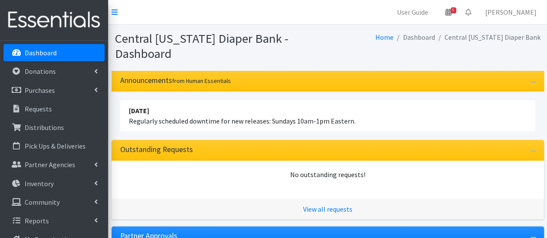
click at [72, 56] on link "Dashboard" at bounding box center [53, 52] width 101 height 17
click at [73, 181] on link "Inventory" at bounding box center [53, 183] width 101 height 17
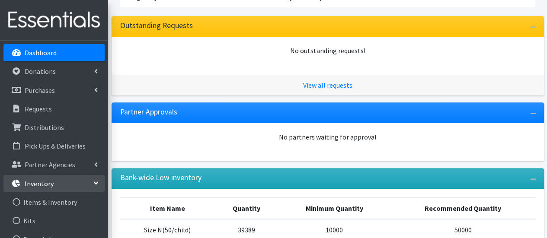
scroll to position [185, 0]
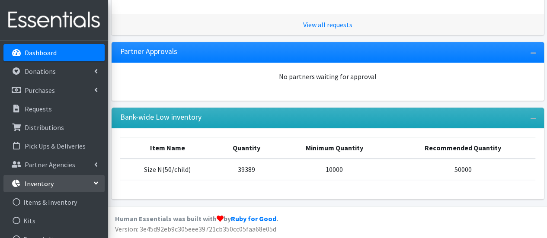
click at [75, 183] on link "Inventory" at bounding box center [53, 183] width 101 height 17
click at [78, 185] on link "Inventory" at bounding box center [53, 183] width 101 height 17
click at [74, 198] on link "Items & Inventory" at bounding box center [53, 202] width 101 height 17
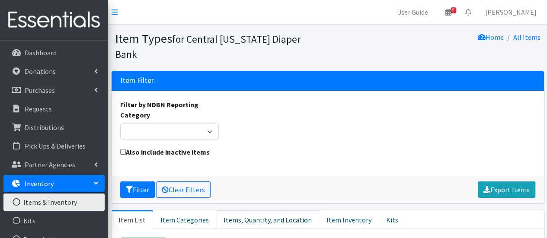
click at [237, 210] on link "Items, Quantity, and Location" at bounding box center [267, 219] width 103 height 19
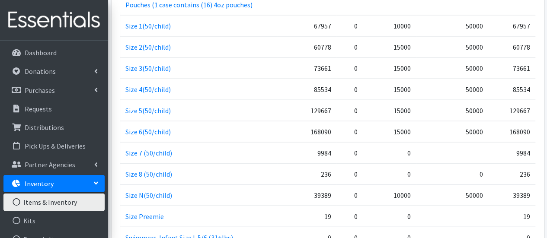
scroll to position [907, 0]
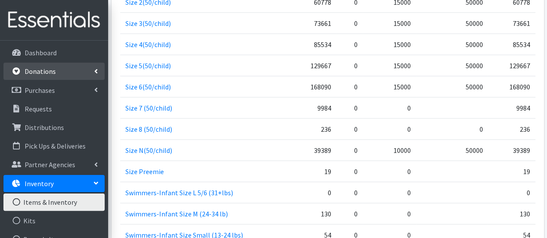
click at [40, 70] on p "Donations" at bounding box center [40, 71] width 31 height 9
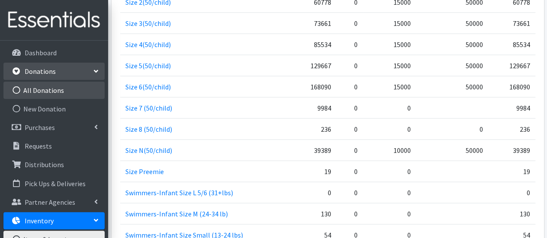
click at [49, 91] on link "All Donations" at bounding box center [53, 90] width 101 height 17
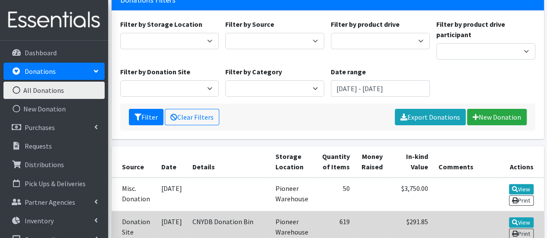
scroll to position [173, 0]
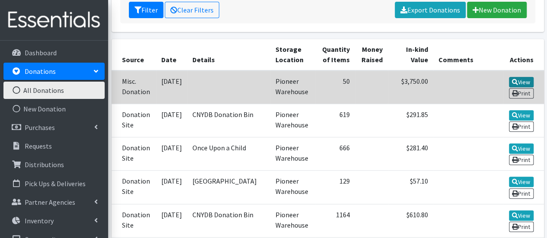
click at [525, 81] on link "View" at bounding box center [521, 82] width 25 height 10
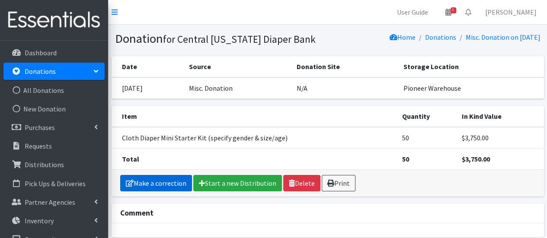
click at [165, 181] on link "Make a correction" at bounding box center [156, 183] width 72 height 16
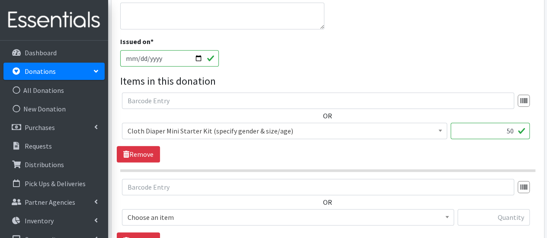
scroll to position [259, 0]
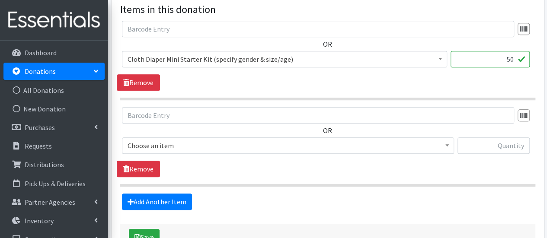
click at [162, 140] on span "Choose an item" at bounding box center [287, 146] width 321 height 12
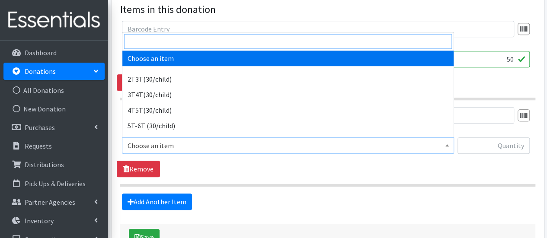
click at [172, 42] on input "search" at bounding box center [288, 41] width 328 height 15
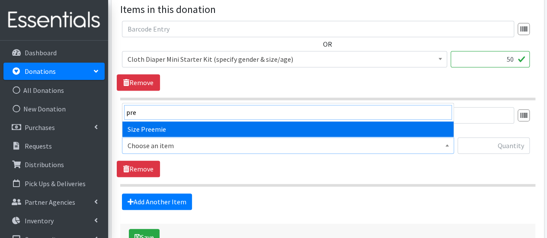
type input "pre"
select select "6007"
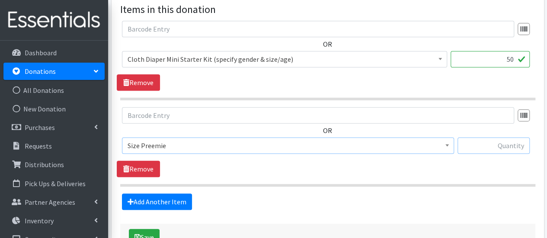
click at [505, 143] on input "text" at bounding box center [493, 145] width 72 height 16
type input "41"
click at [146, 235] on button "Save" at bounding box center [144, 237] width 31 height 16
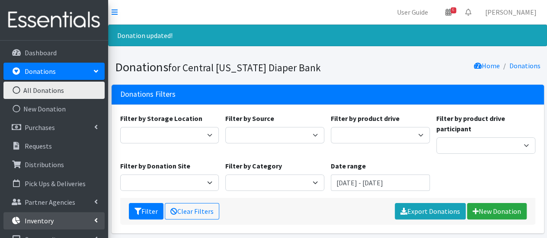
click at [34, 218] on p "Inventory" at bounding box center [39, 220] width 29 height 9
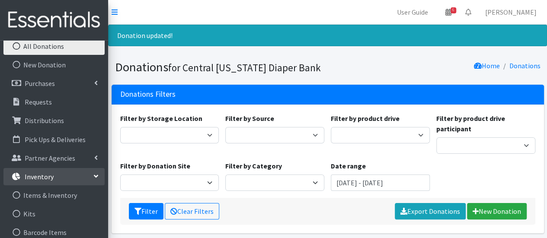
scroll to position [86, 0]
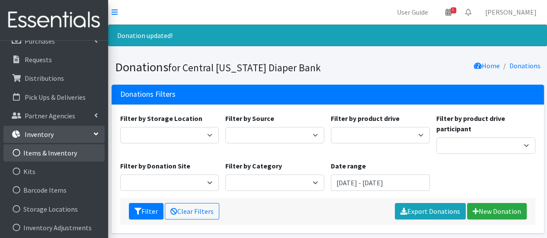
click at [57, 152] on link "Items & Inventory" at bounding box center [53, 152] width 101 height 17
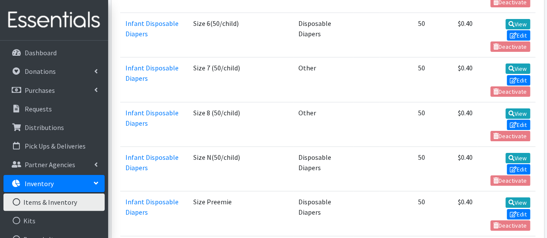
scroll to position [1620, 0]
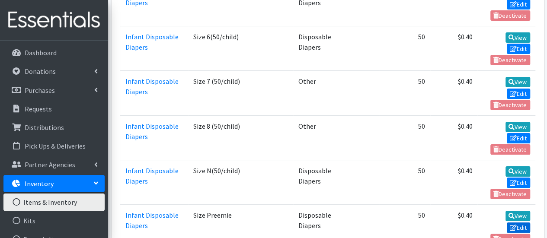
click at [519, 223] on link "Edit" at bounding box center [517, 228] width 23 height 10
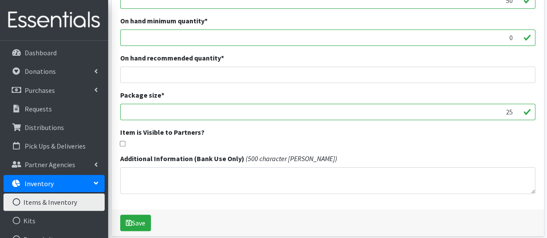
scroll to position [259, 0]
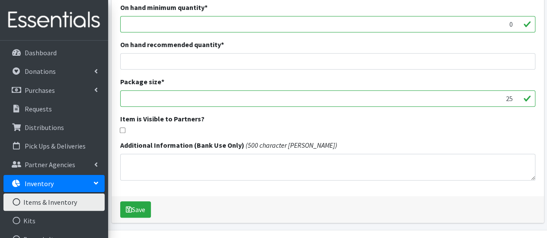
click at [121, 128] on input "checkbox" at bounding box center [123, 130] width 6 height 6
checkbox input "true"
click at [144, 204] on button "Save" at bounding box center [135, 209] width 31 height 16
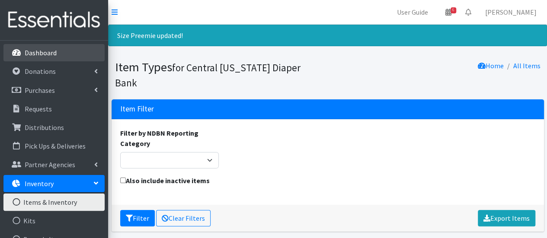
click at [64, 55] on link "Dashboard" at bounding box center [53, 52] width 101 height 17
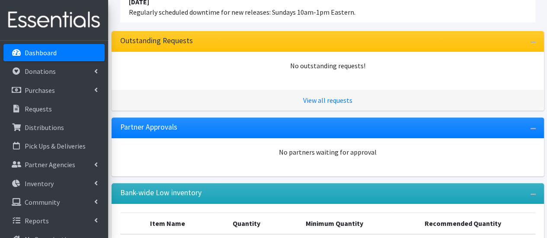
scroll to position [130, 0]
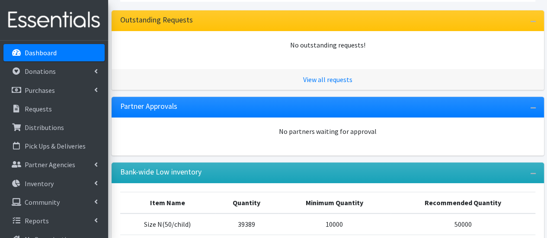
scroll to position [111, 0]
